Goal: Information Seeking & Learning: Learn about a topic

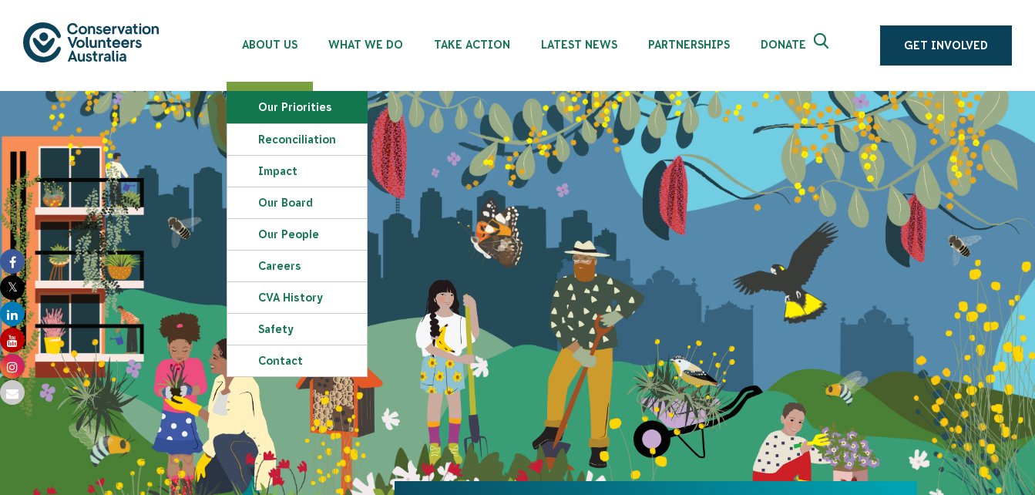
click at [286, 115] on link "Our Priorities" at bounding box center [296, 107] width 139 height 31
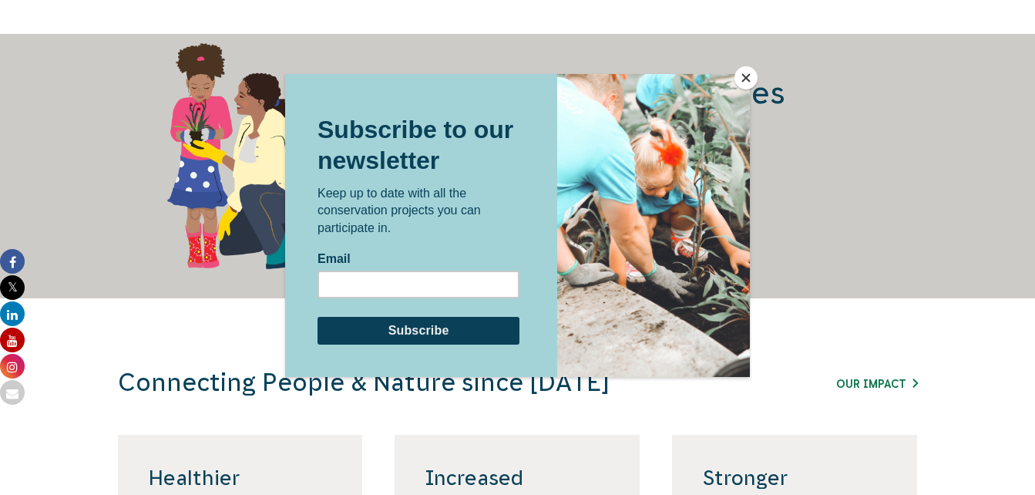
scroll to position [2067, 0]
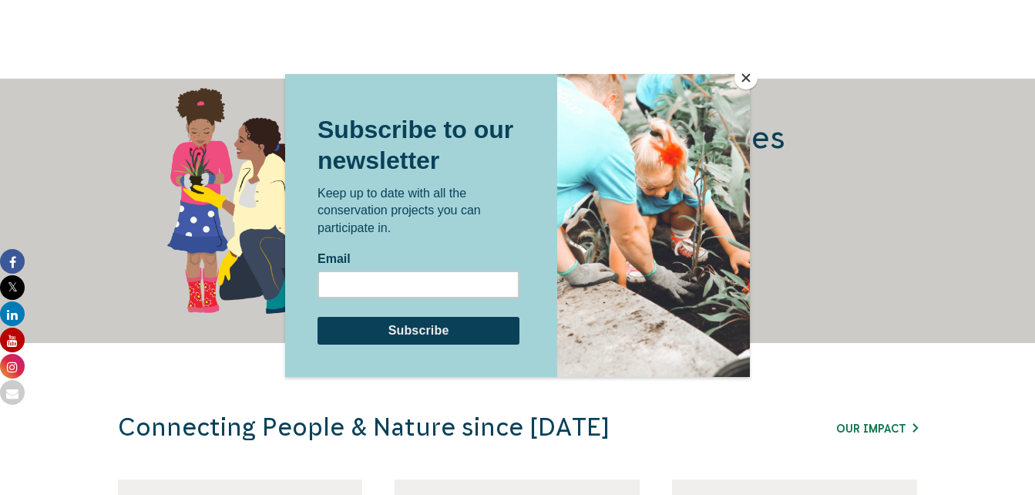
click at [740, 76] on button "Close" at bounding box center [745, 77] width 23 height 23
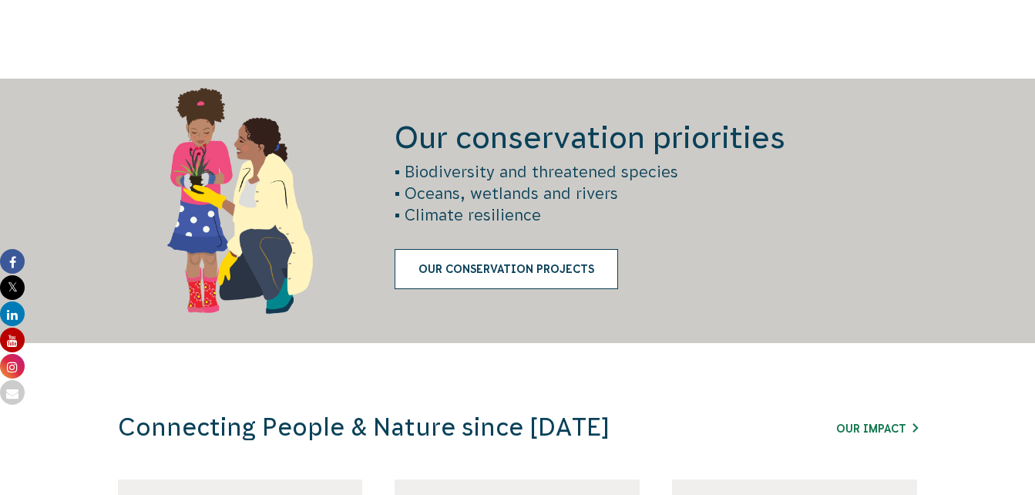
click at [508, 277] on link "Our Conservation Projects" at bounding box center [505, 269] width 223 height 40
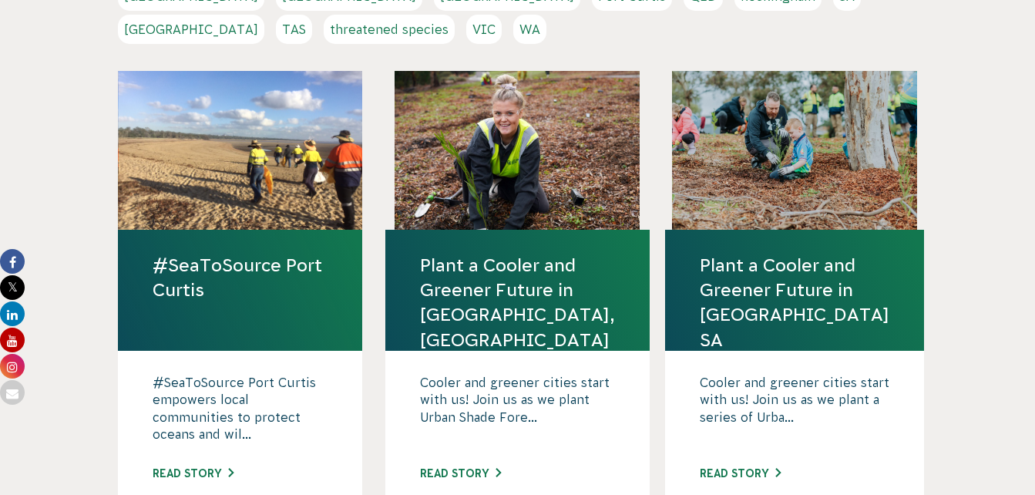
scroll to position [441, 0]
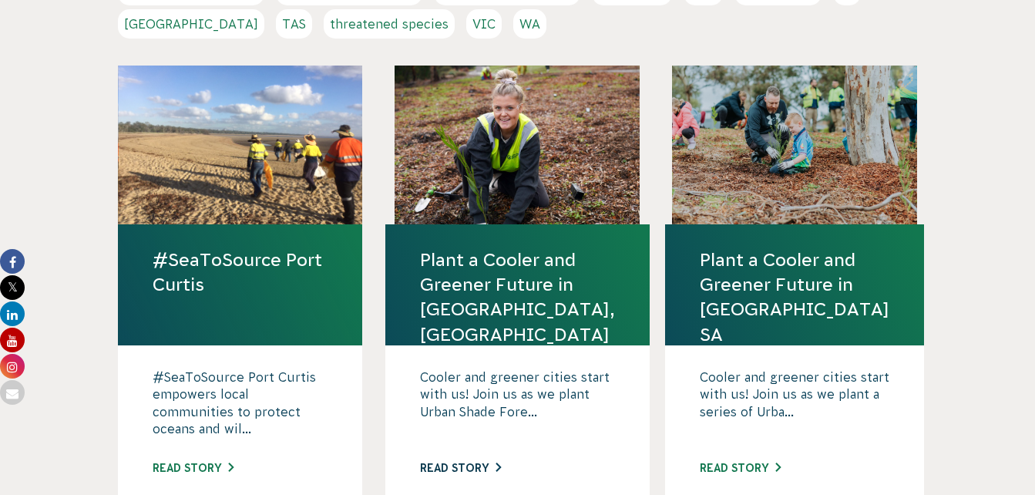
click at [501, 461] on link "Read story" at bounding box center [460, 467] width 81 height 12
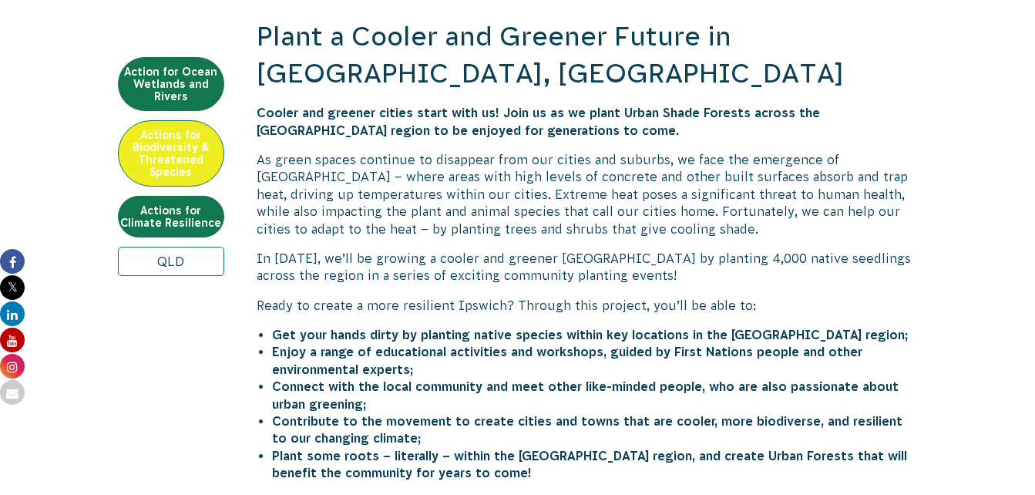
scroll to position [551, 0]
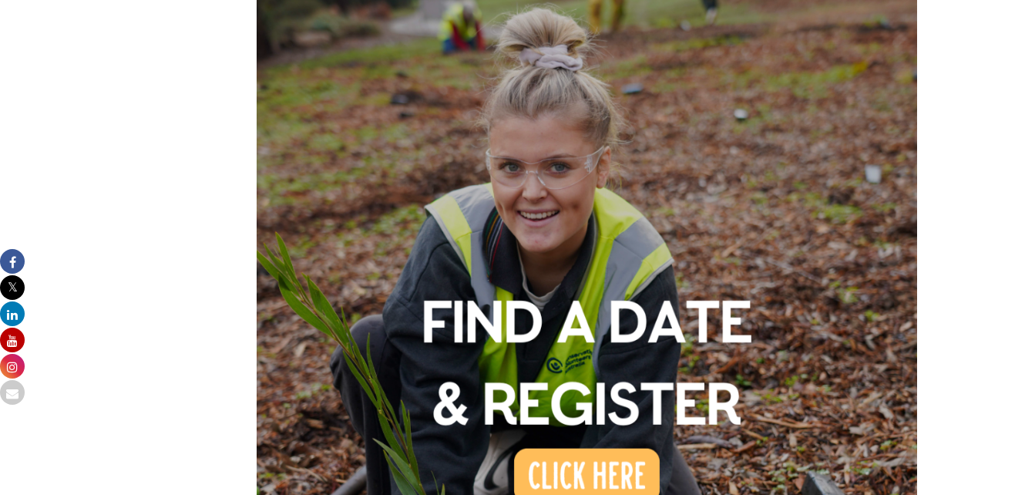
scroll to position [1168, 0]
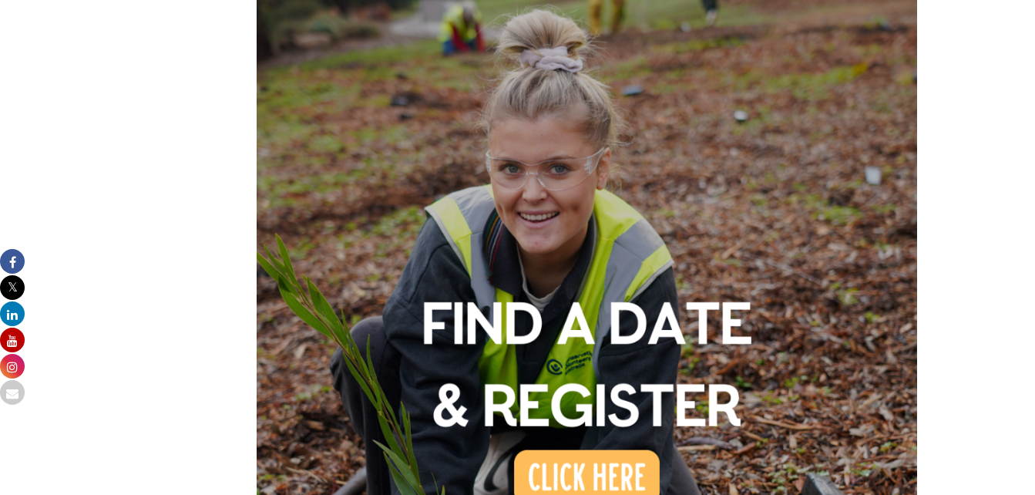
click at [600, 470] on img at bounding box center [587, 317] width 661 height 661
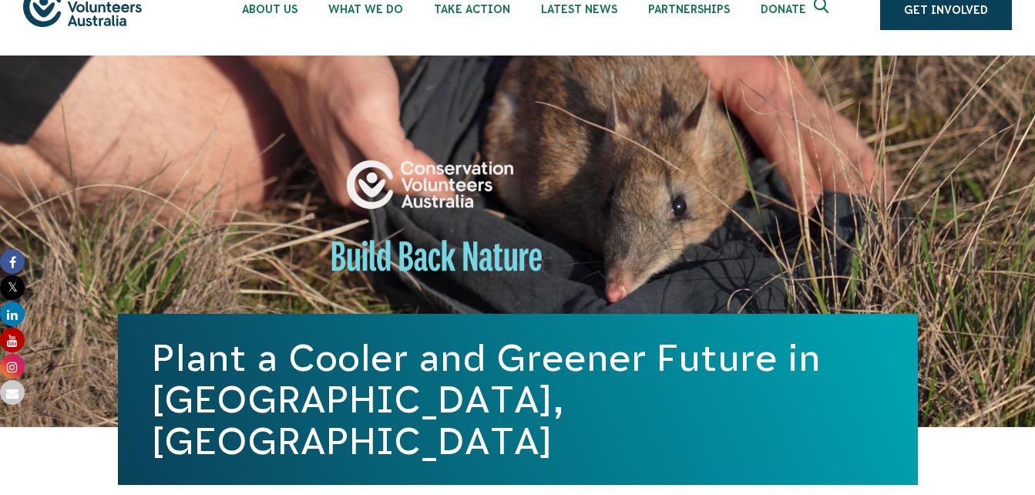
scroll to position [0, 0]
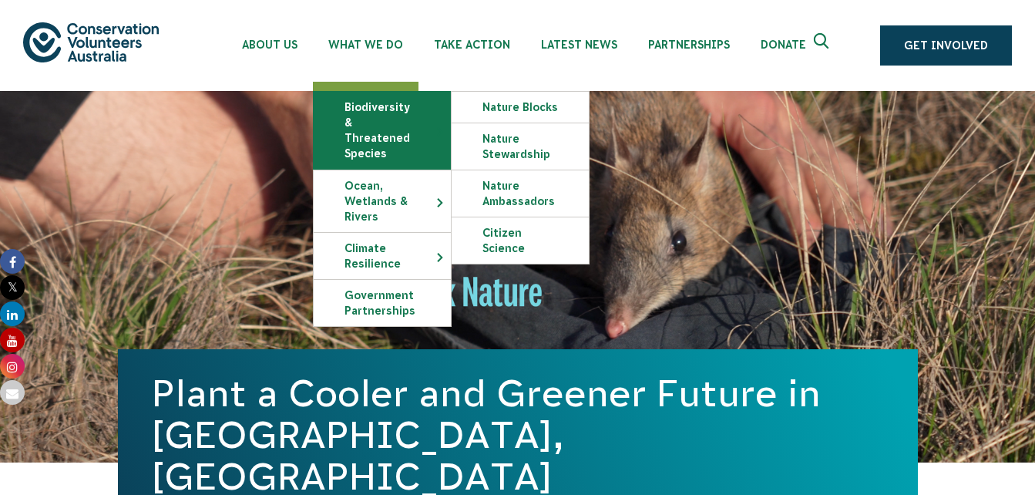
click at [410, 130] on link "Biodiversity & Threatened Species" at bounding box center [382, 130] width 137 height 77
